Goal: Find specific page/section: Find specific page/section

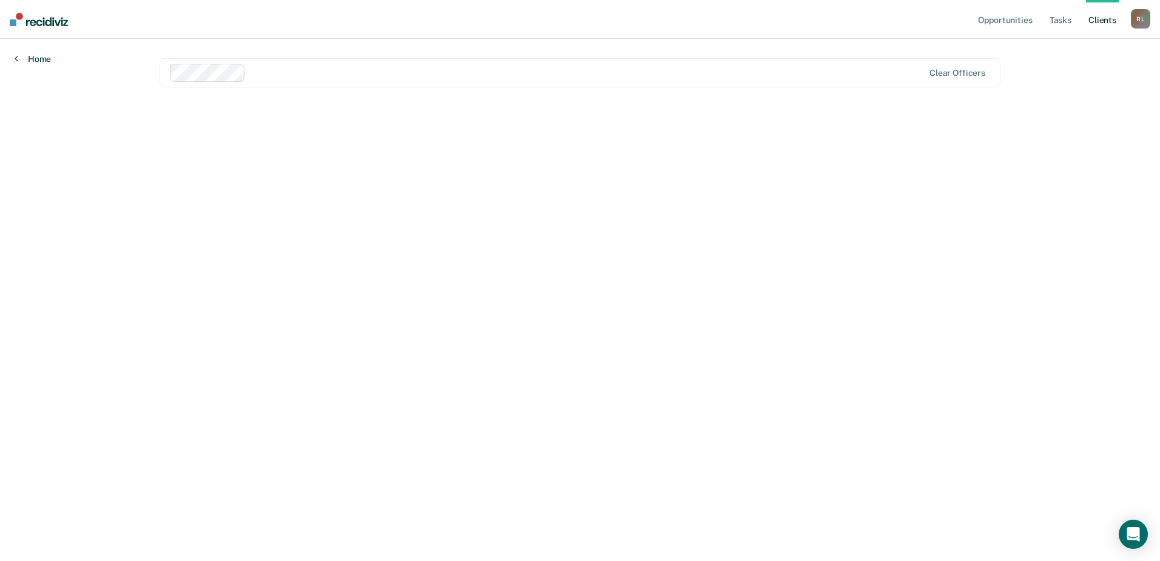
click at [39, 59] on link "Home" at bounding box center [33, 58] width 36 height 11
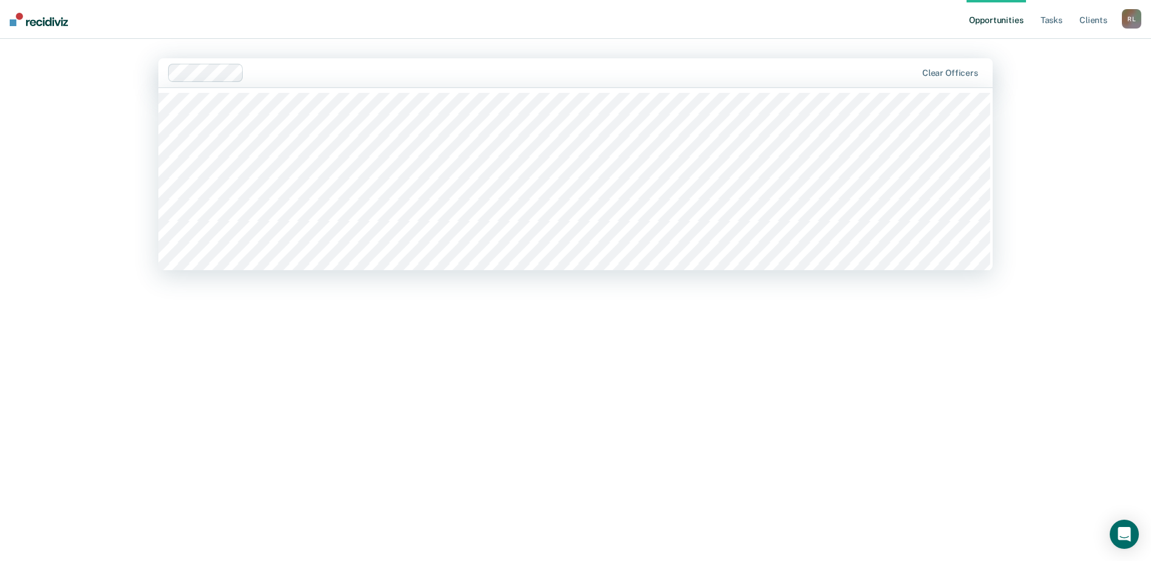
click at [37, 24] on img at bounding box center [39, 19] width 58 height 13
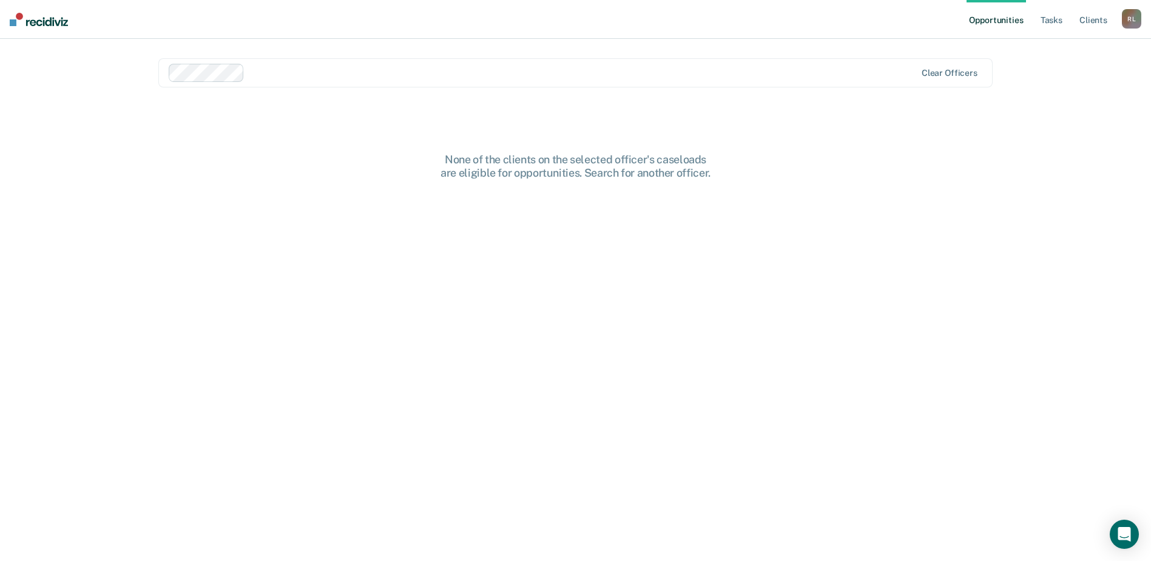
click at [45, 22] on img at bounding box center [39, 19] width 58 height 13
click at [1057, 21] on link "Tasks" at bounding box center [1051, 19] width 27 height 39
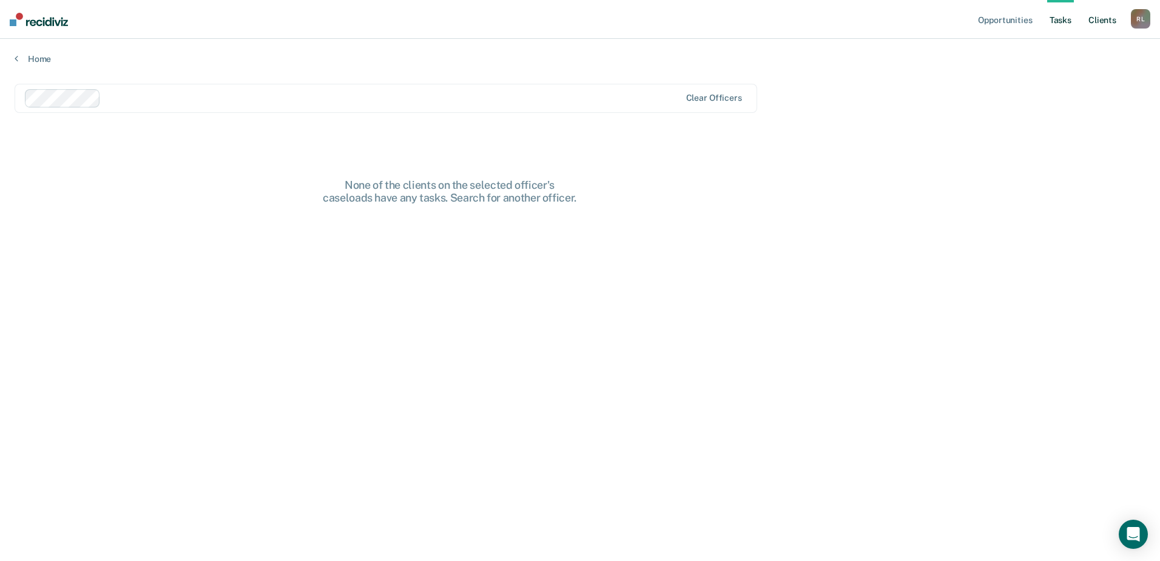
click at [1109, 22] on link "Client s" at bounding box center [1102, 19] width 33 height 39
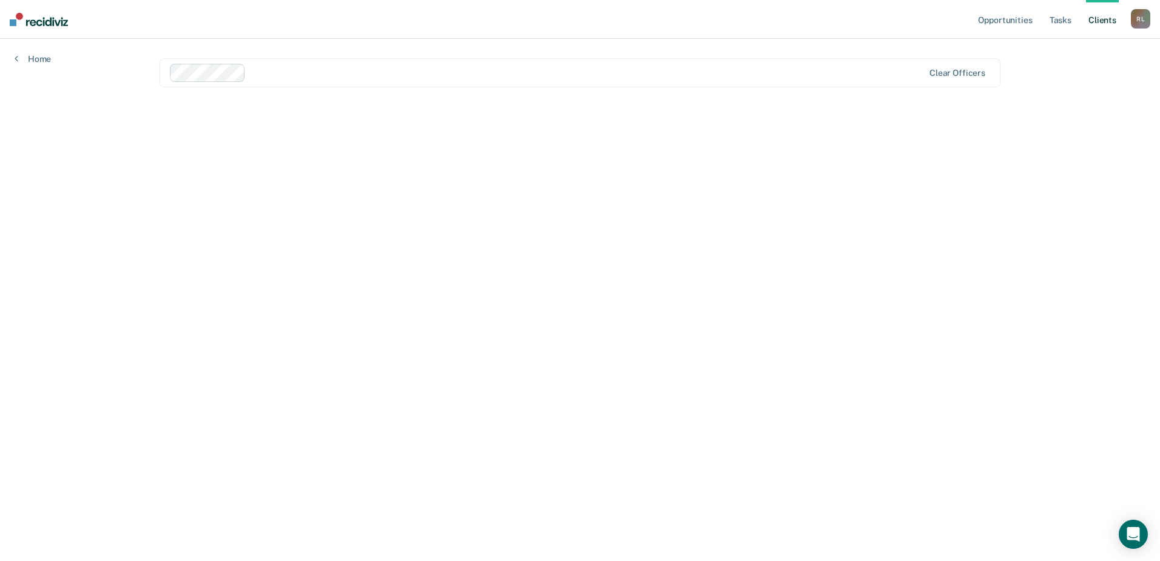
click at [41, 30] on nav "Opportunities Tasks Client s [PERSON_NAME] Profile How it works Log Out" at bounding box center [580, 19] width 1160 height 39
click at [43, 16] on img at bounding box center [39, 19] width 58 height 13
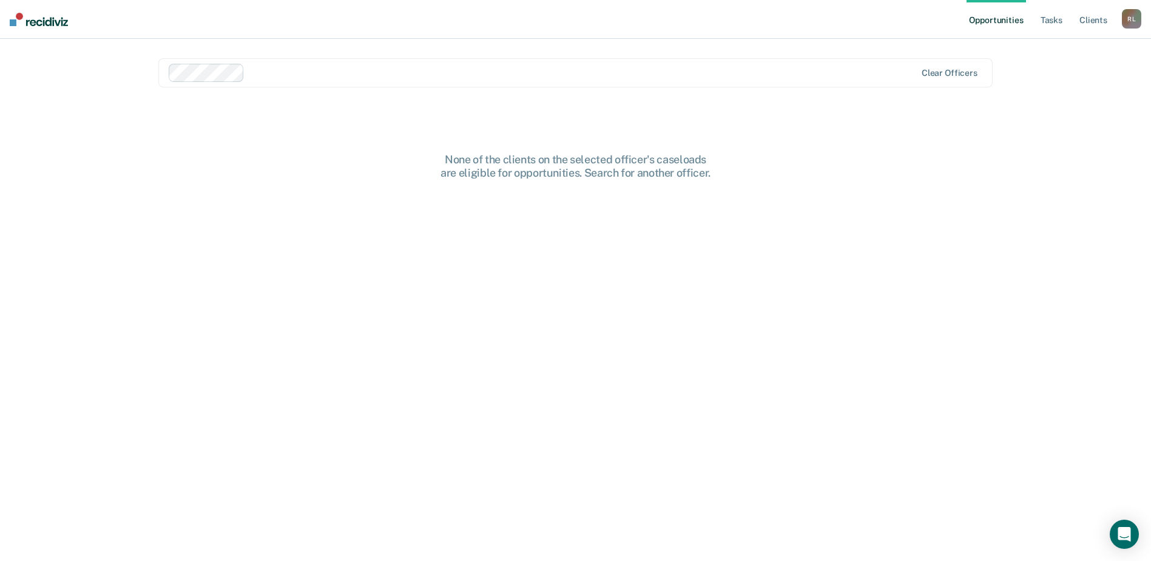
click at [43, 16] on img at bounding box center [39, 19] width 58 height 13
click at [1127, 18] on div "[PERSON_NAME]" at bounding box center [1131, 18] width 19 height 19
click at [1048, 47] on link "Profile" at bounding box center [1083, 49] width 98 height 10
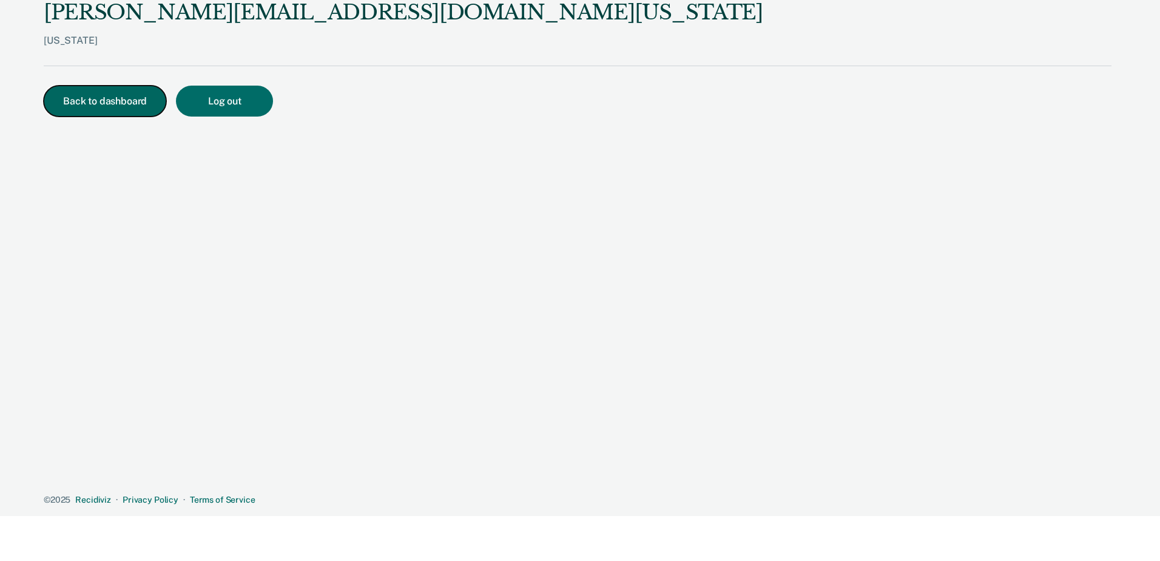
click at [111, 103] on button "Back to dashboard" at bounding box center [105, 101] width 123 height 31
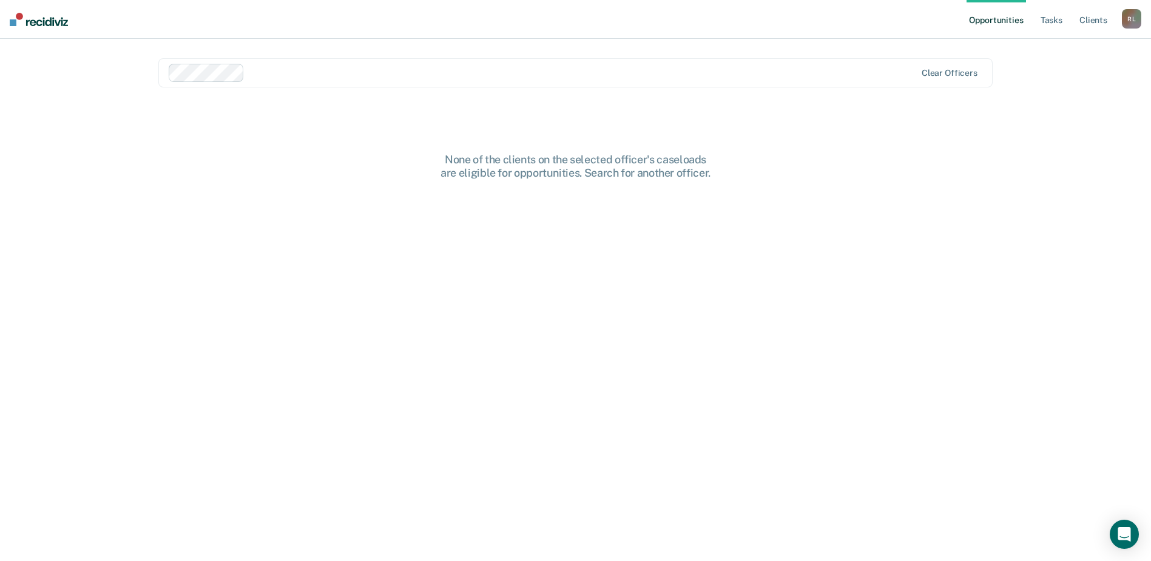
click at [29, 19] on img at bounding box center [39, 19] width 58 height 13
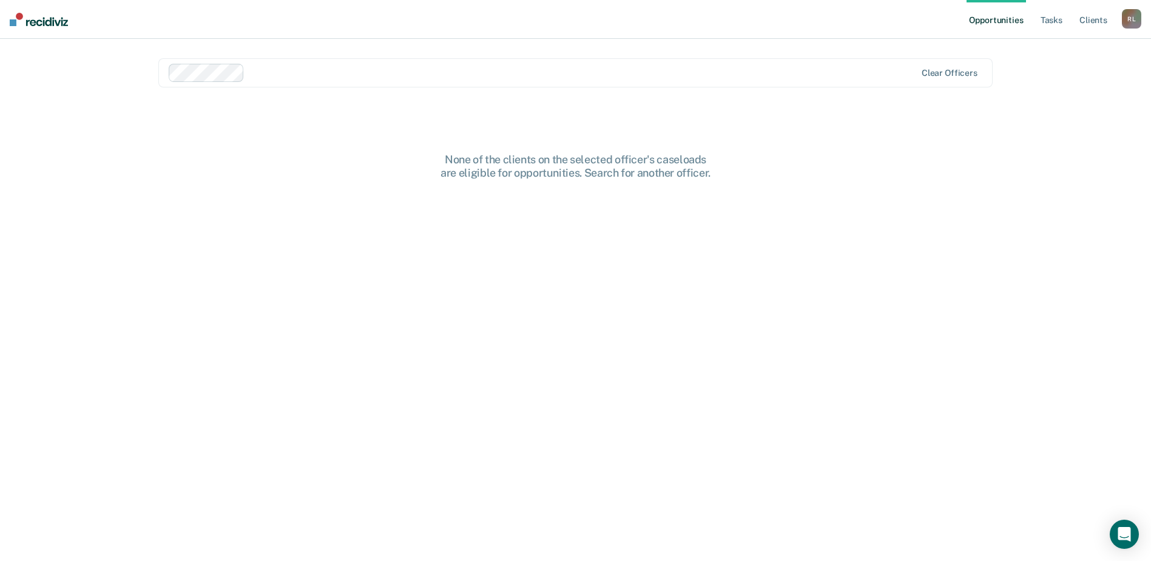
click at [29, 19] on img at bounding box center [39, 19] width 58 height 13
click at [29, 19] on div "Looks like you’re using Internet Explorer 11. For faster loading and a better e…" at bounding box center [575, 280] width 1151 height 561
click at [29, 19] on img at bounding box center [39, 19] width 58 height 13
click at [1050, 13] on link "Tasks" at bounding box center [1051, 19] width 27 height 39
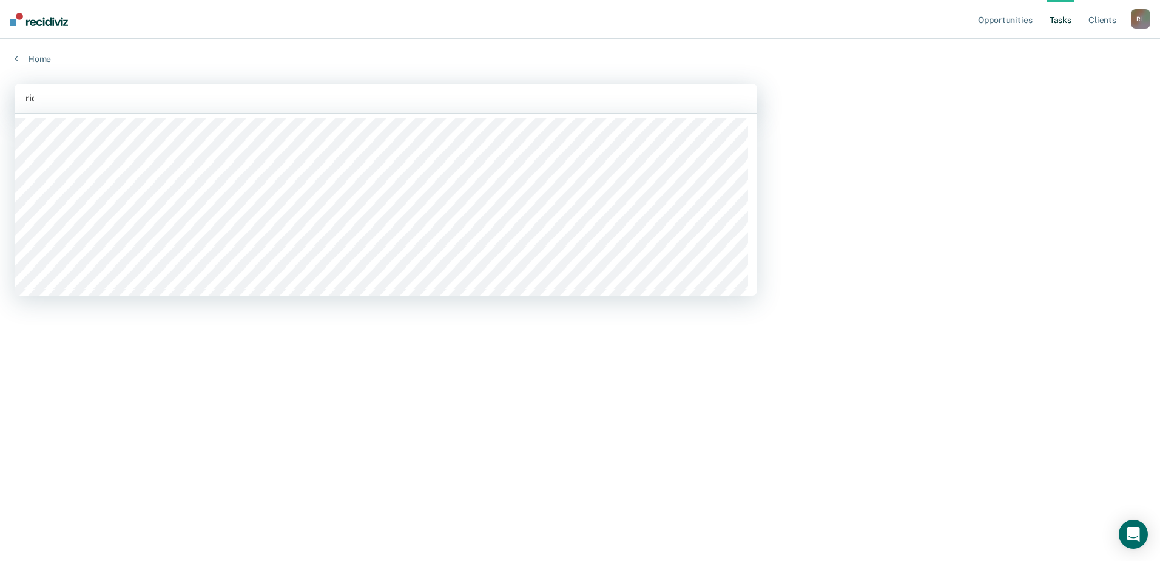
type input "rico"
